Goal: Book appointment/travel/reservation

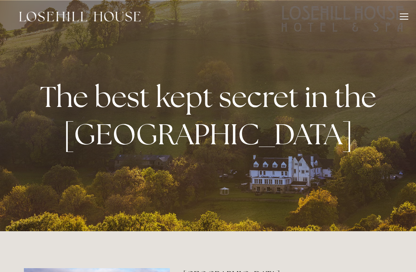
click at [404, 14] on div at bounding box center [404, 13] width 8 height 1
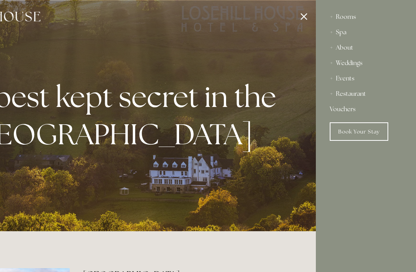
click at [350, 19] on div "Rooms" at bounding box center [366, 16] width 72 height 15
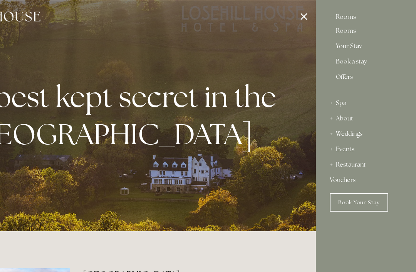
click at [348, 18] on div "Rooms" at bounding box center [366, 16] width 72 height 15
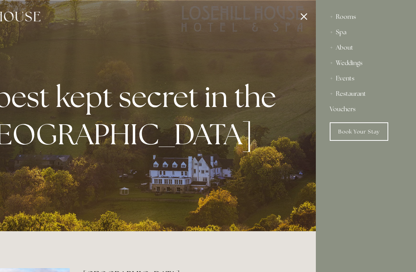
click at [354, 16] on div "Rooms" at bounding box center [366, 16] width 72 height 15
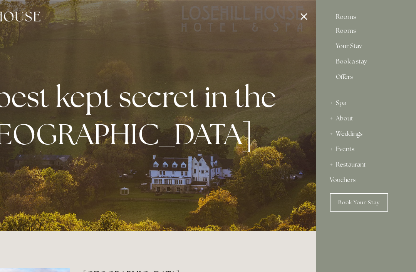
click at [348, 33] on link "Rooms" at bounding box center [366, 32] width 60 height 9
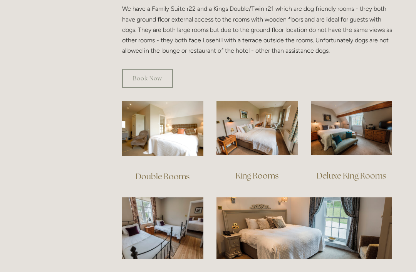
scroll to position [465, 0]
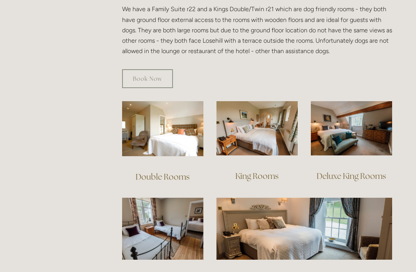
click at [345, 124] on img at bounding box center [351, 128] width 81 height 54
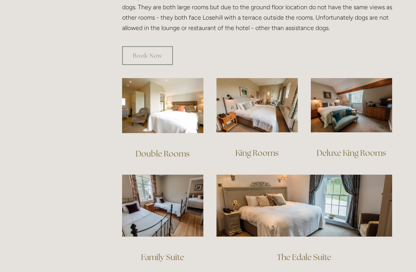
scroll to position [489, 0]
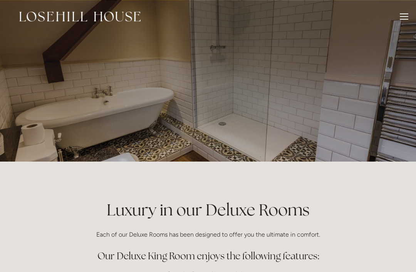
click at [405, 18] on div at bounding box center [404, 17] width 8 height 8
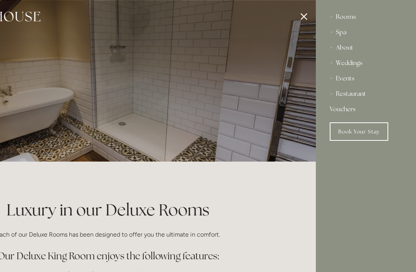
click at [350, 18] on div "Rooms" at bounding box center [366, 16] width 72 height 15
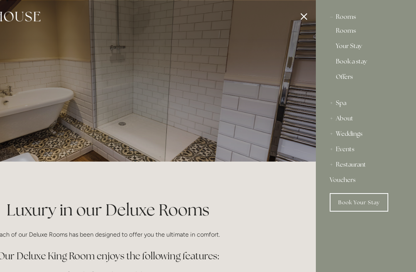
click at [356, 200] on link "Book Your Stay" at bounding box center [359, 202] width 59 height 18
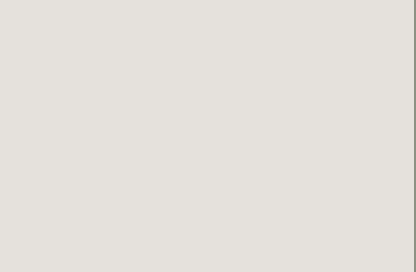
scroll to position [0, 2]
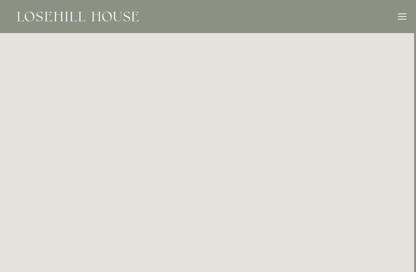
click at [41, 20] on img at bounding box center [77, 17] width 121 height 10
